Goal: Task Accomplishment & Management: Manage account settings

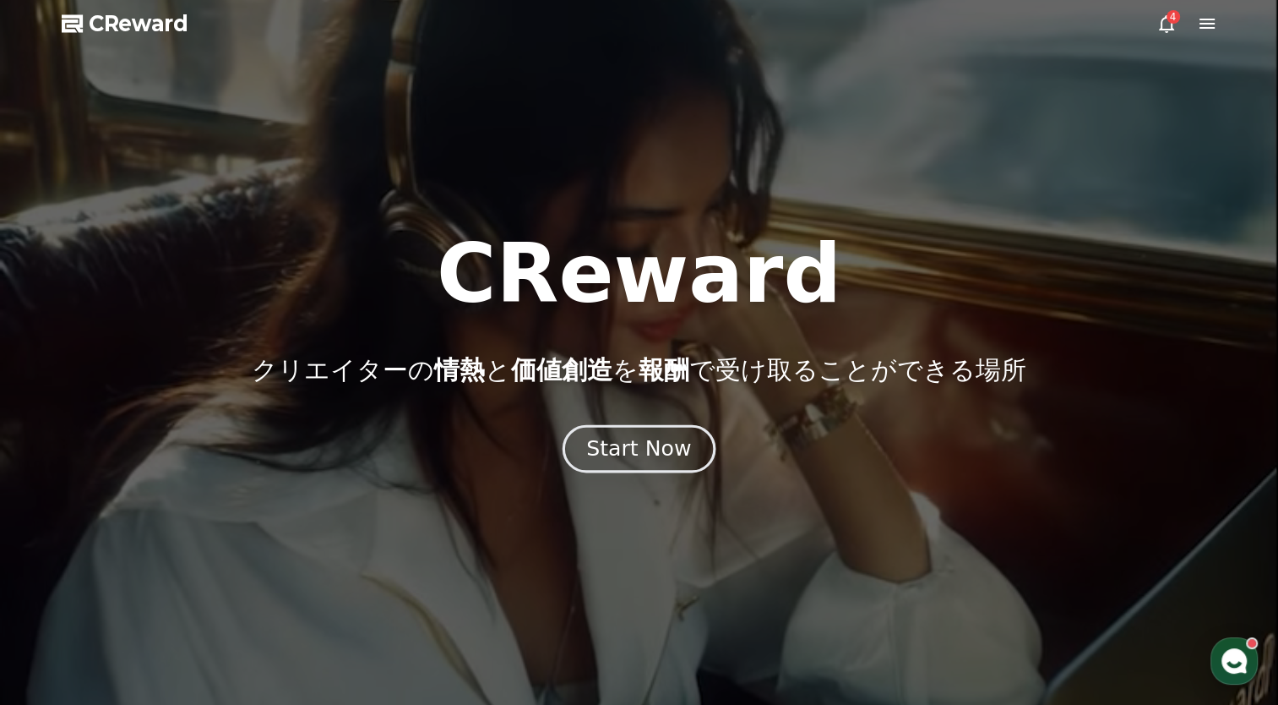
click at [644, 448] on div "Start Now" at bounding box center [638, 448] width 105 height 29
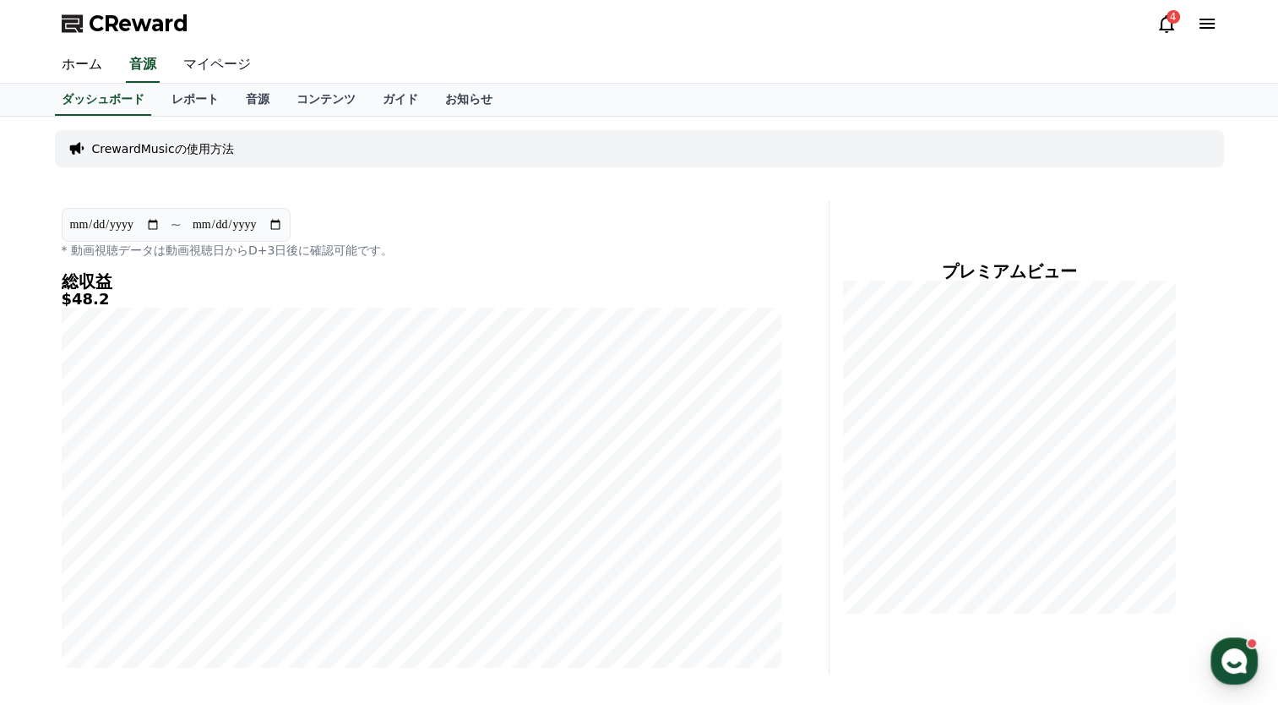
click at [196, 69] on link "マイページ" at bounding box center [217, 64] width 95 height 35
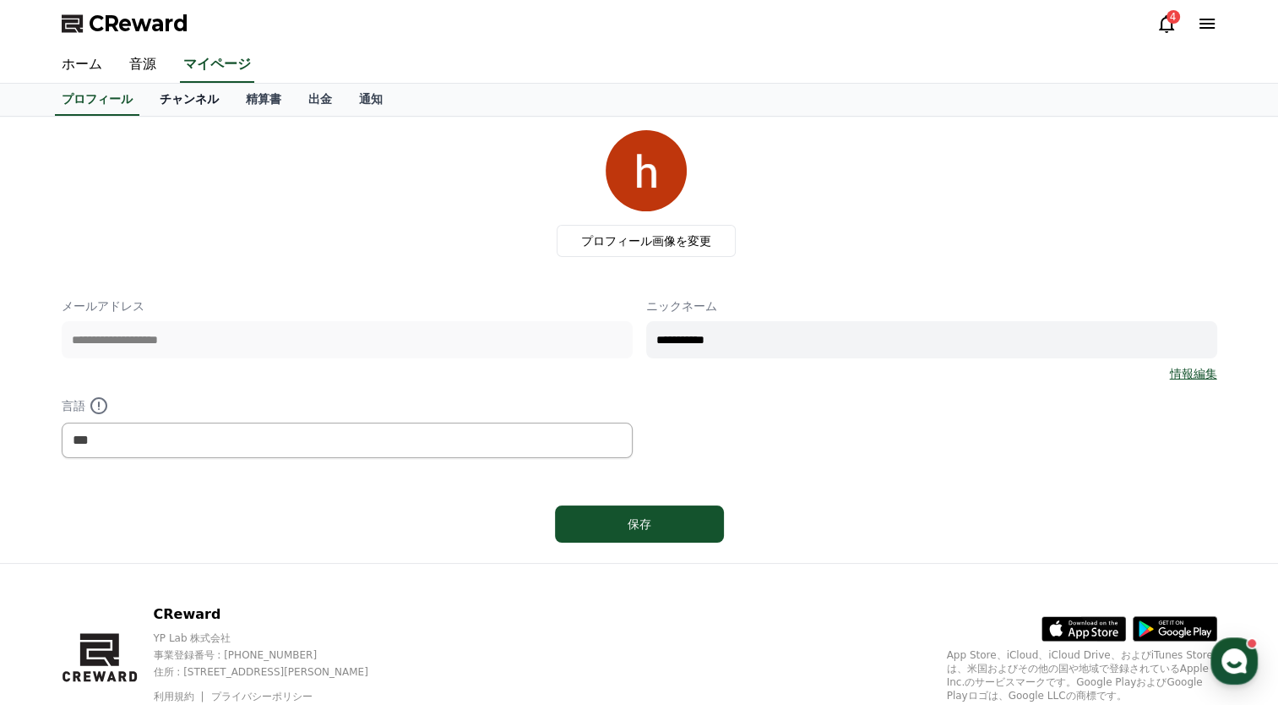
click at [161, 106] on link "チャンネル" at bounding box center [189, 100] width 86 height 32
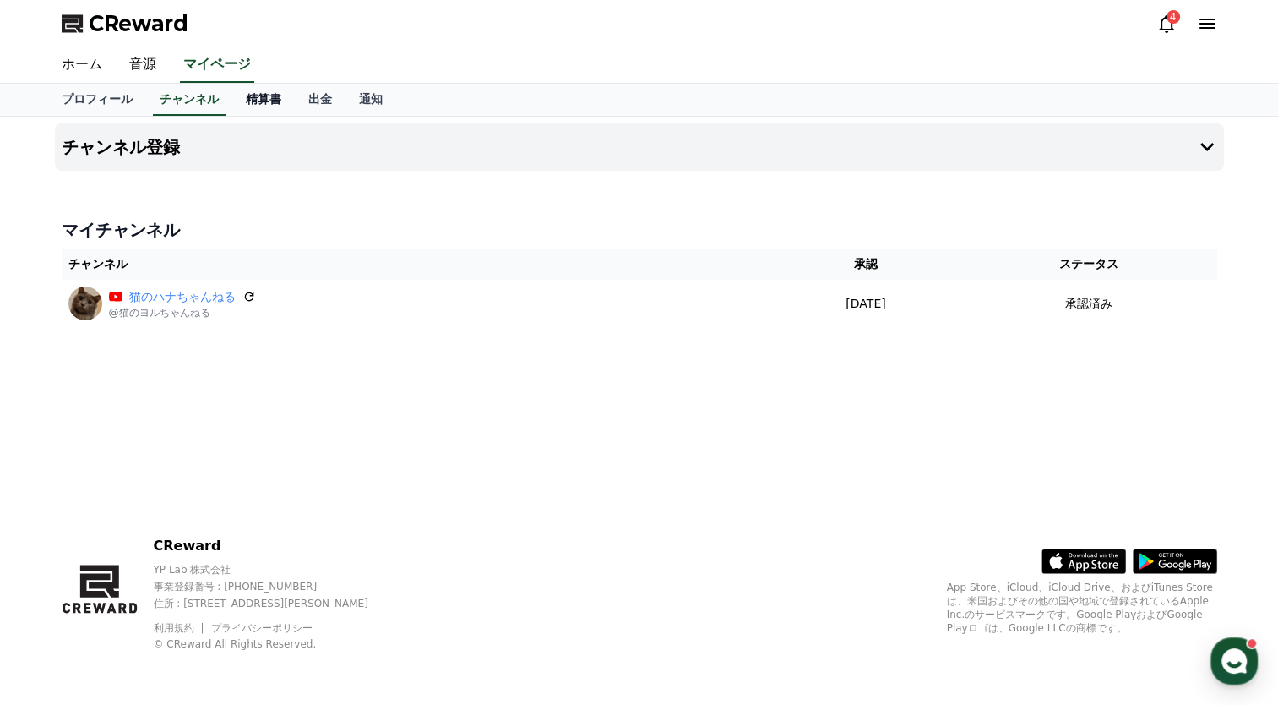
click at [252, 110] on link "精算書" at bounding box center [263, 100] width 63 height 32
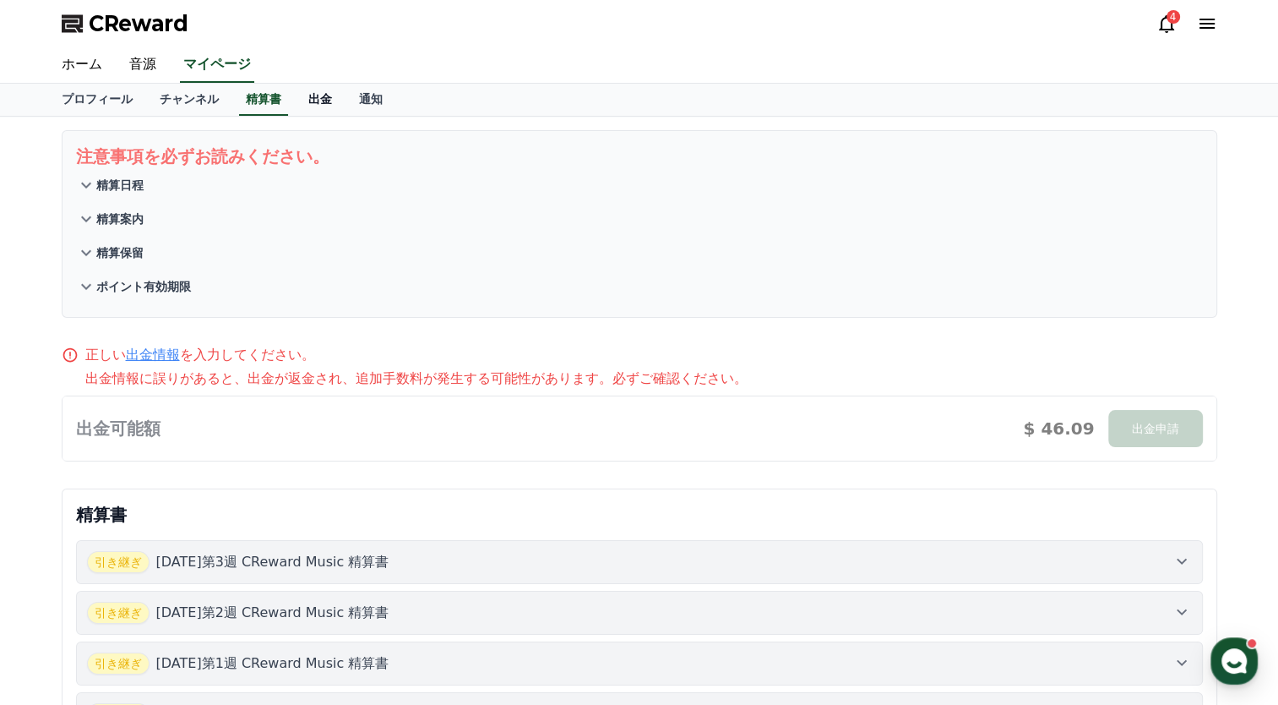
click at [295, 100] on link "出金" at bounding box center [320, 100] width 51 height 32
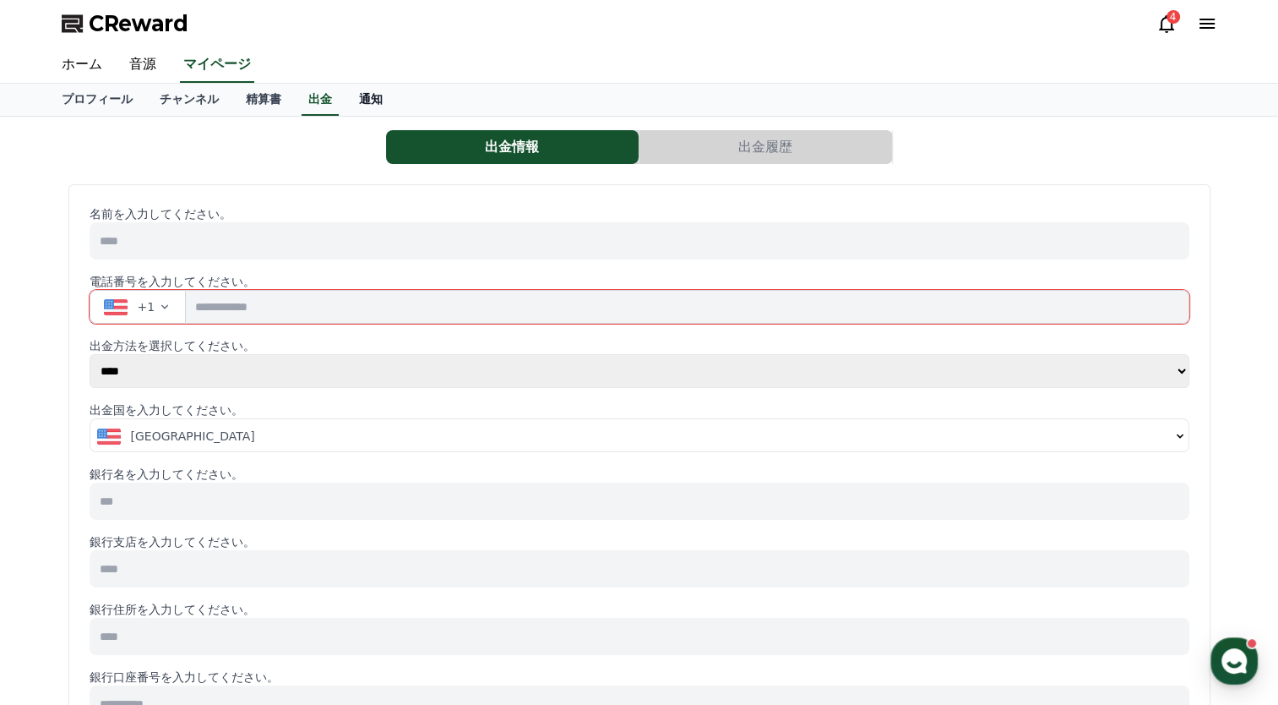
click at [346, 101] on link "通知" at bounding box center [371, 100] width 51 height 32
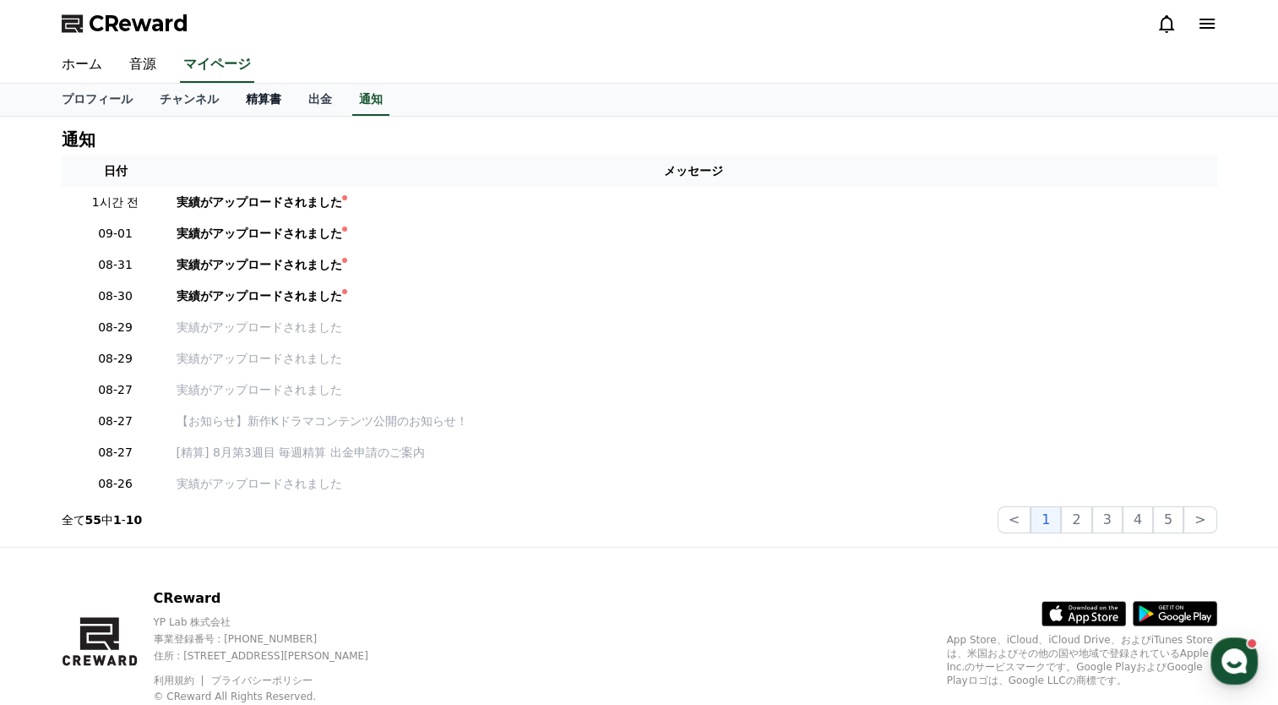
click at [239, 101] on link "精算書" at bounding box center [263, 100] width 63 height 32
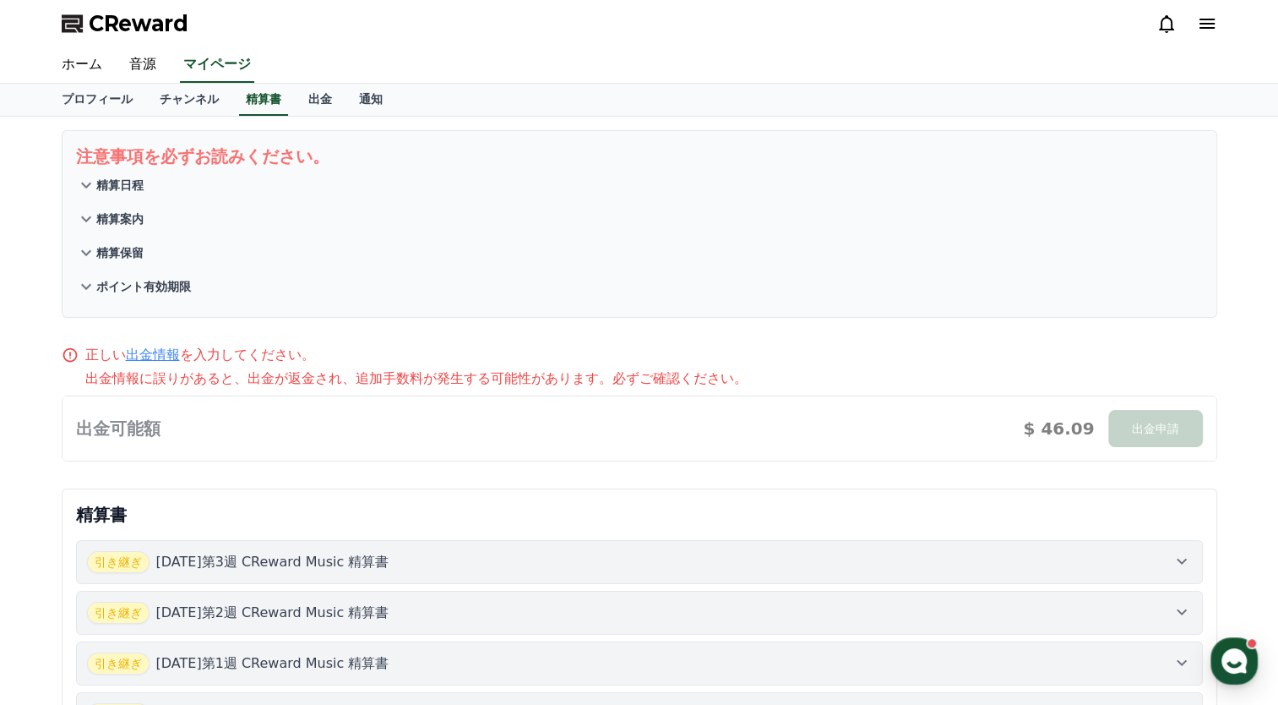
scroll to position [328, 0]
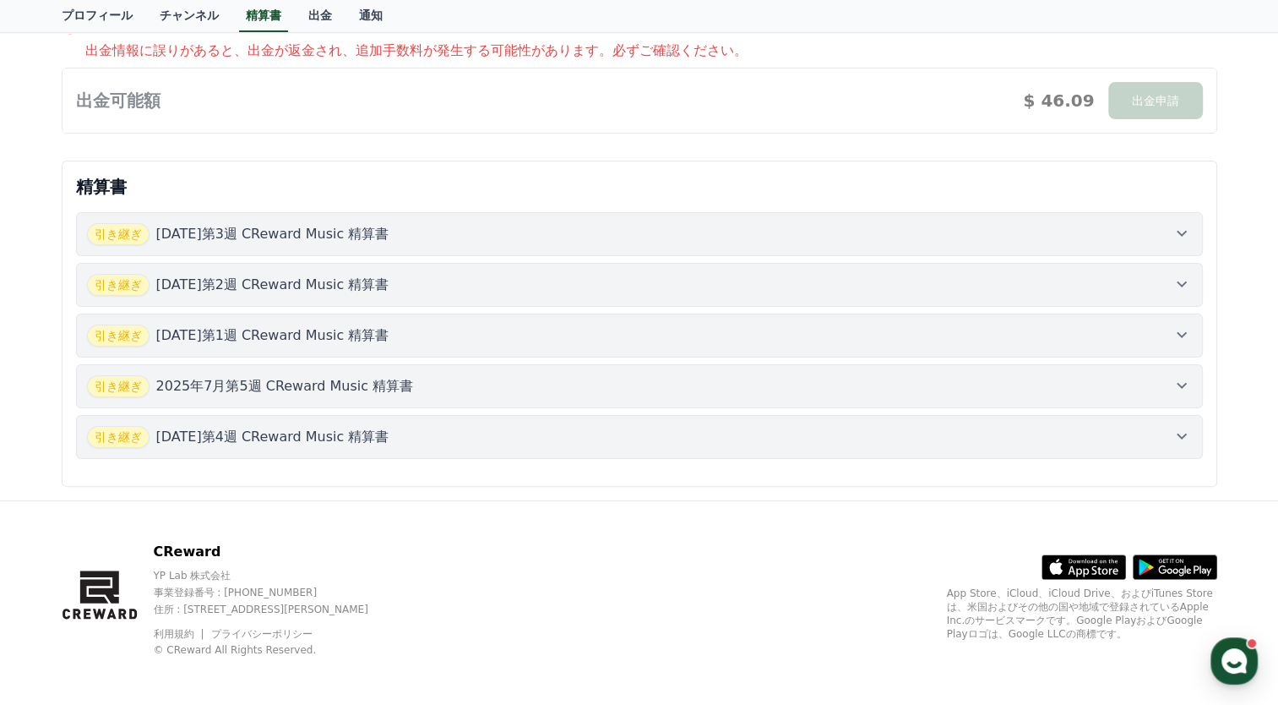
click at [426, 440] on div "引き継ぎ [DATE]第4週 CReward Music 精算書" at bounding box center [639, 437] width 1105 height 22
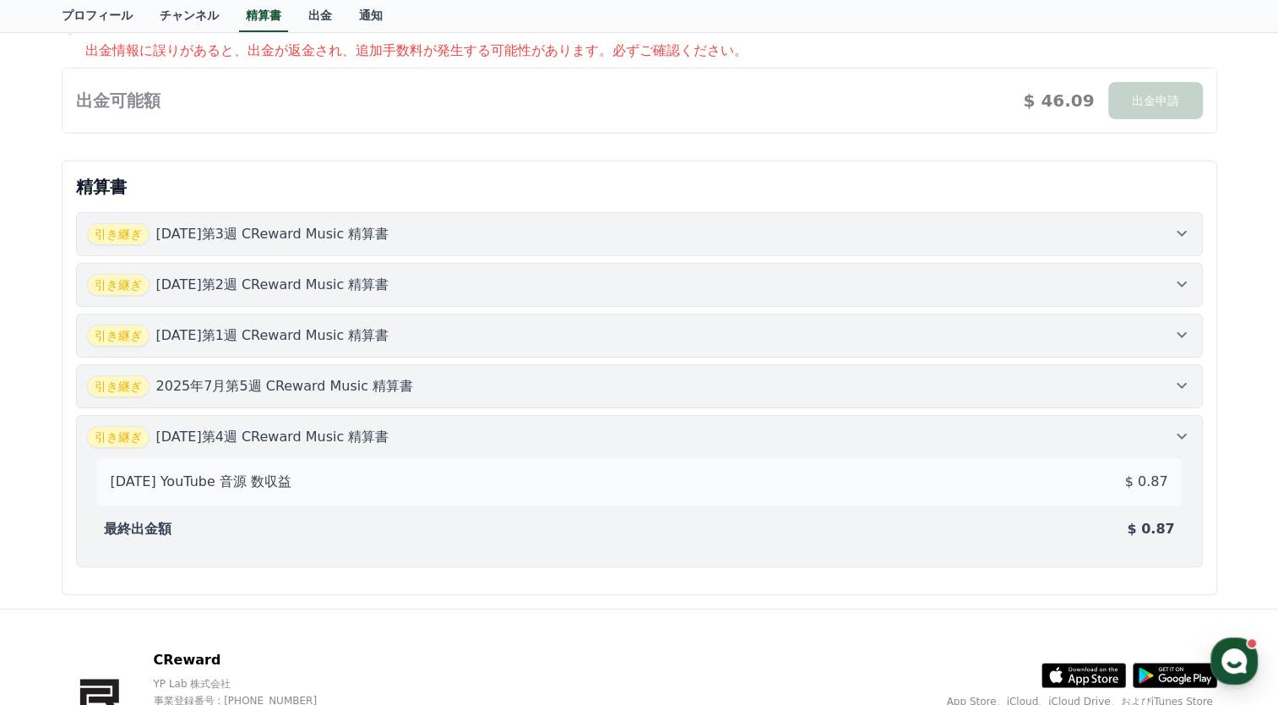
click at [440, 390] on div "引き継ぎ [DATE]第5週 CReward Music 精算書" at bounding box center [639, 386] width 1105 height 22
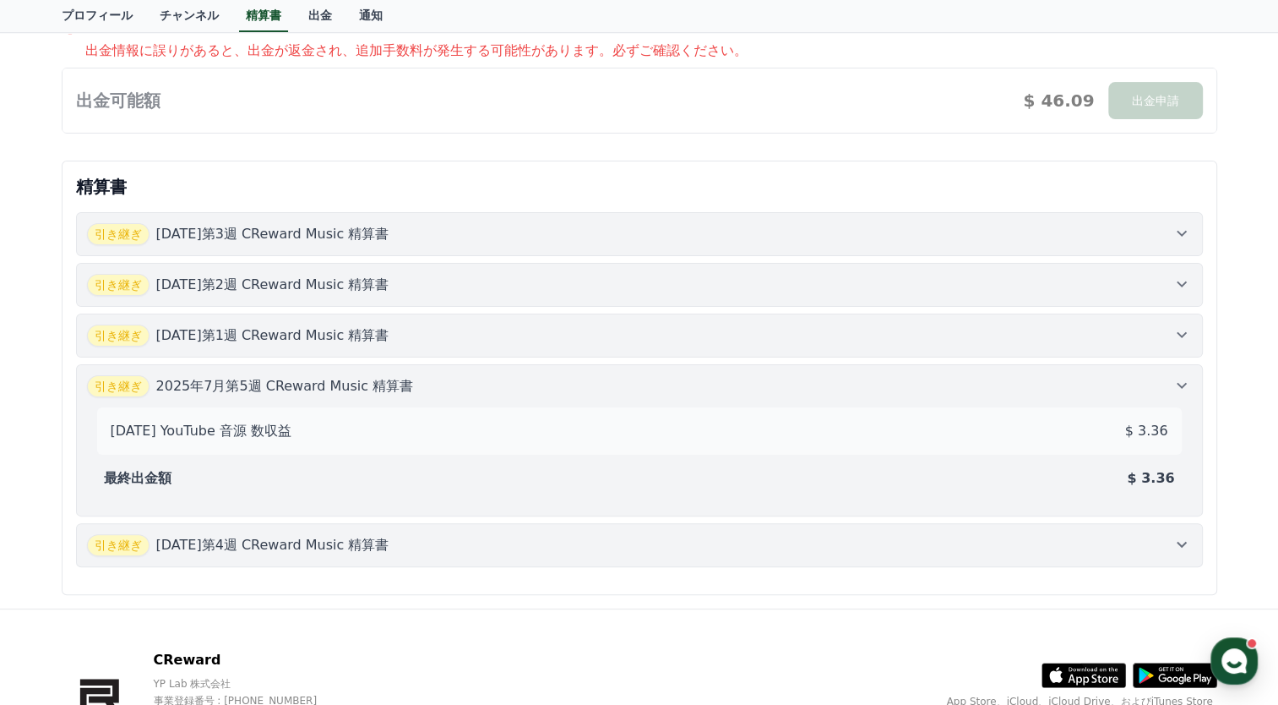
click at [453, 329] on div "引き継ぎ [DATE]第1週 CReward Music 精算書" at bounding box center [639, 335] width 1105 height 22
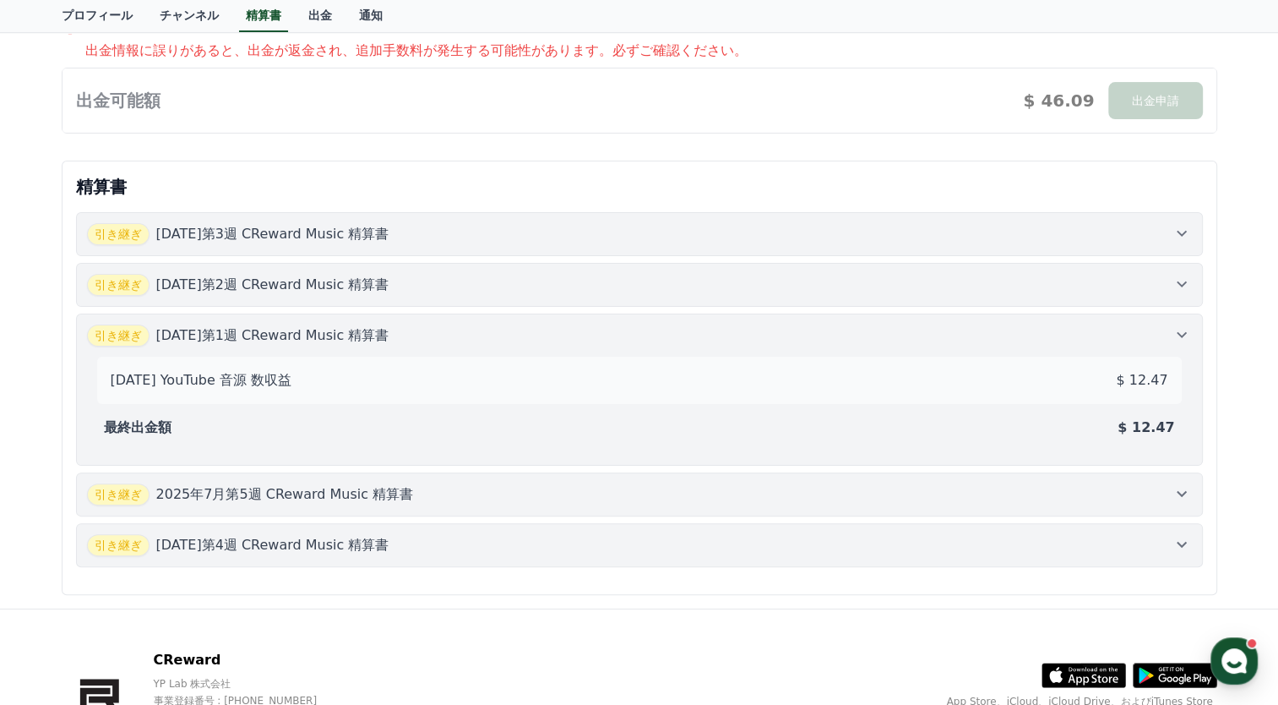
click at [458, 278] on div "引き継ぎ [DATE]第2週 CReward Music 精算書" at bounding box center [639, 285] width 1105 height 22
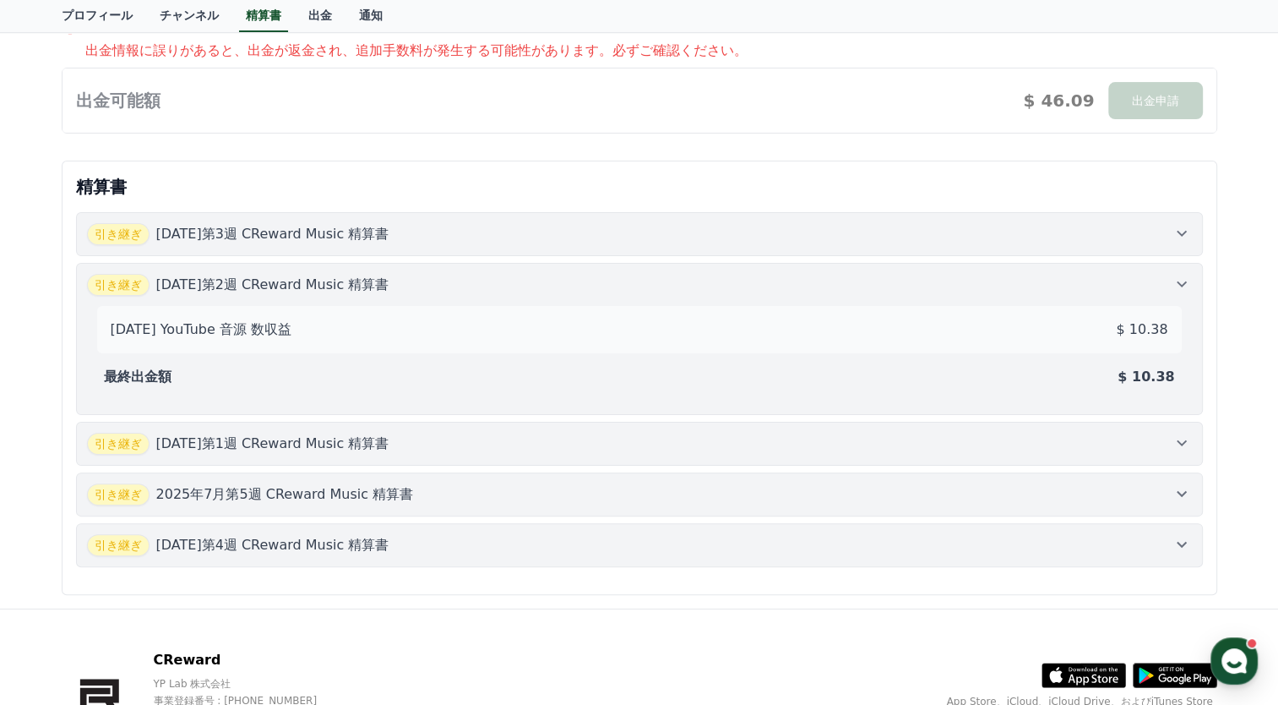
click at [456, 228] on div "引き継ぎ [DATE]第3週 CReward Music 精算書" at bounding box center [639, 234] width 1105 height 22
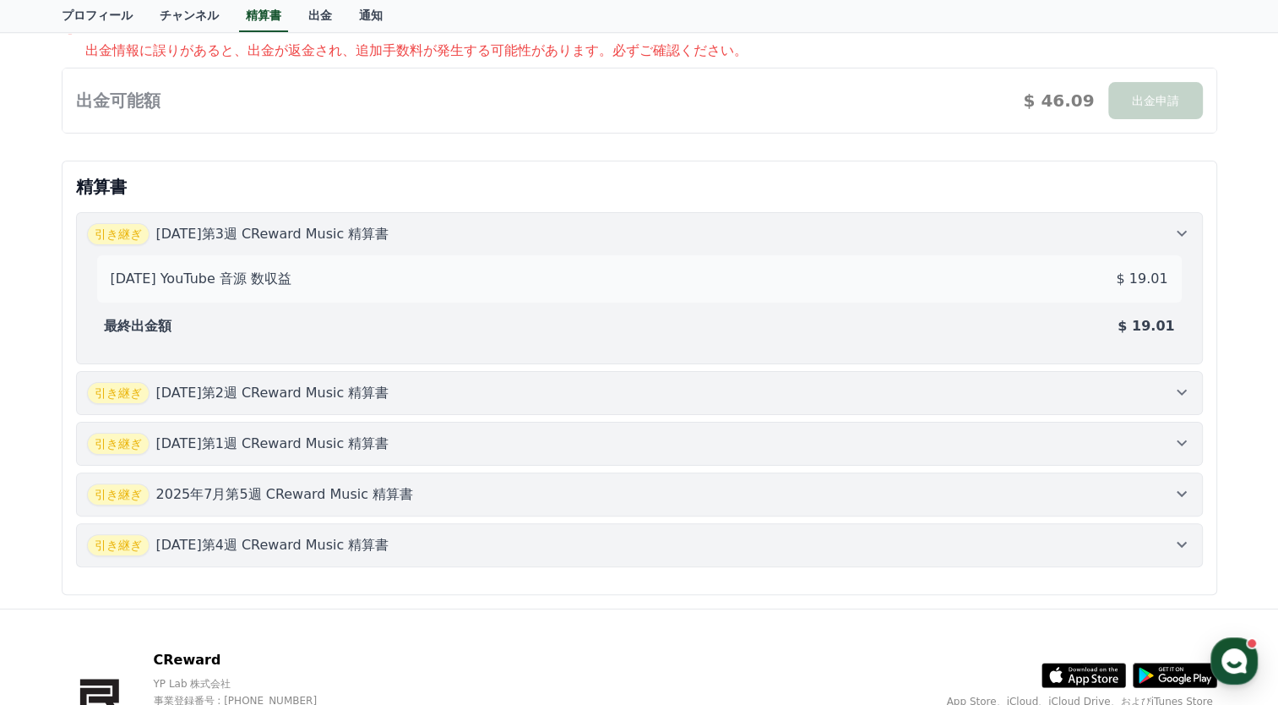
click at [651, 186] on p "精算書" at bounding box center [639, 187] width 1127 height 24
